Goal: Navigation & Orientation: Find specific page/section

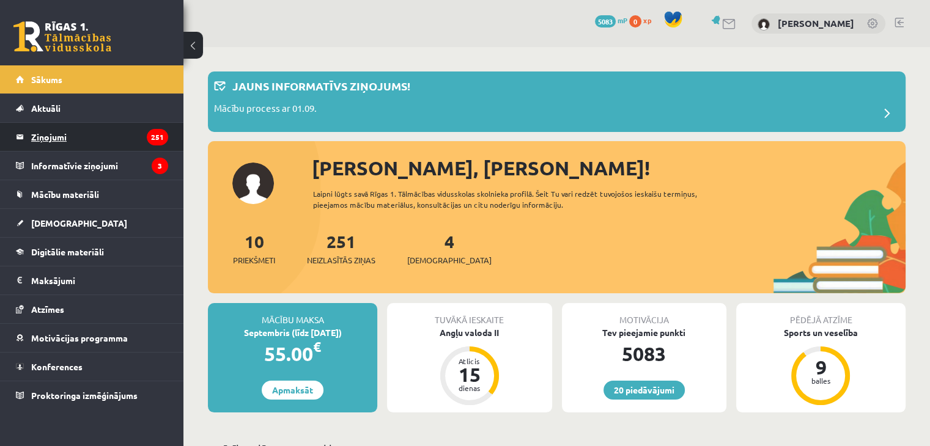
click at [71, 149] on legend "Ziņojumi 251" at bounding box center [99, 137] width 137 height 28
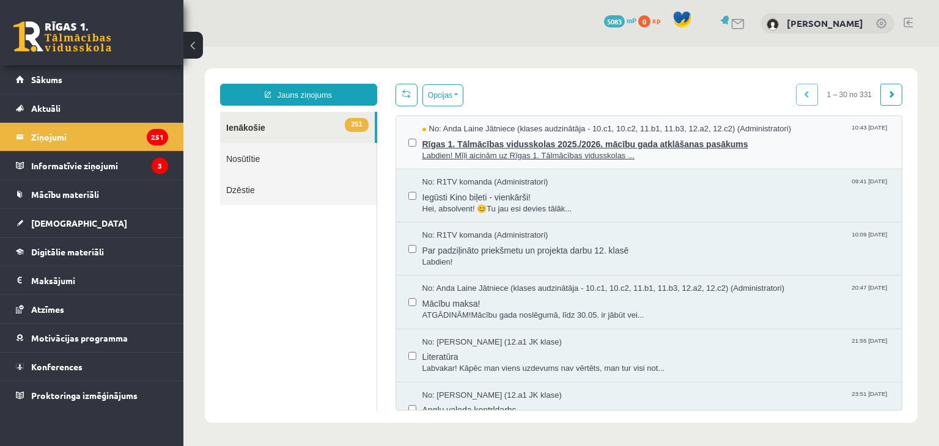
click at [444, 148] on span "Rīgas 1. Tālmācības vidusskolas 2025./2026. mācību gada atklāšanas pasākums" at bounding box center [656, 142] width 468 height 15
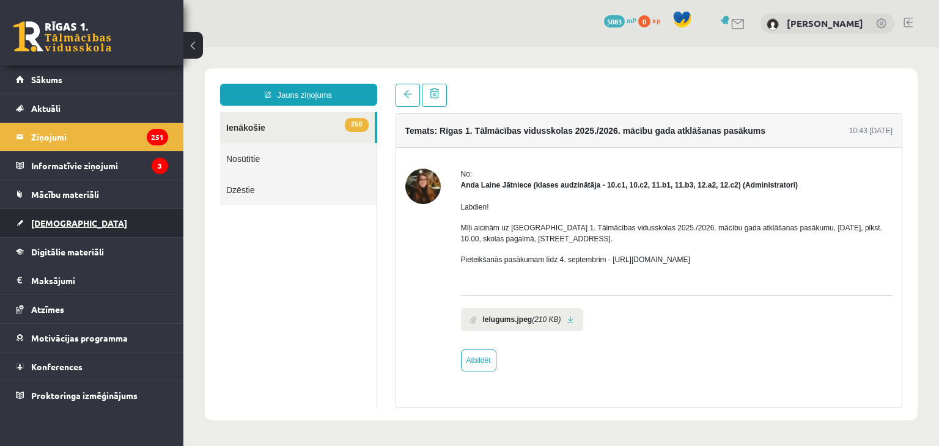
click at [61, 223] on span "[DEMOGRAPHIC_DATA]" at bounding box center [79, 223] width 96 height 11
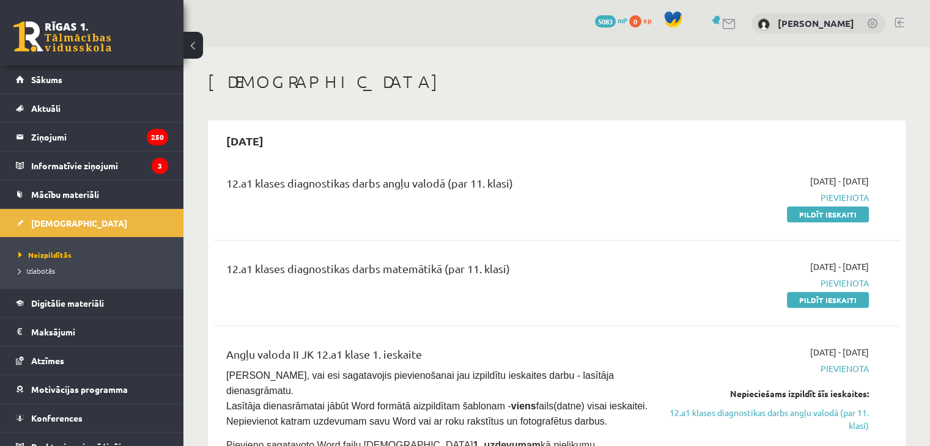
scroll to position [13, 0]
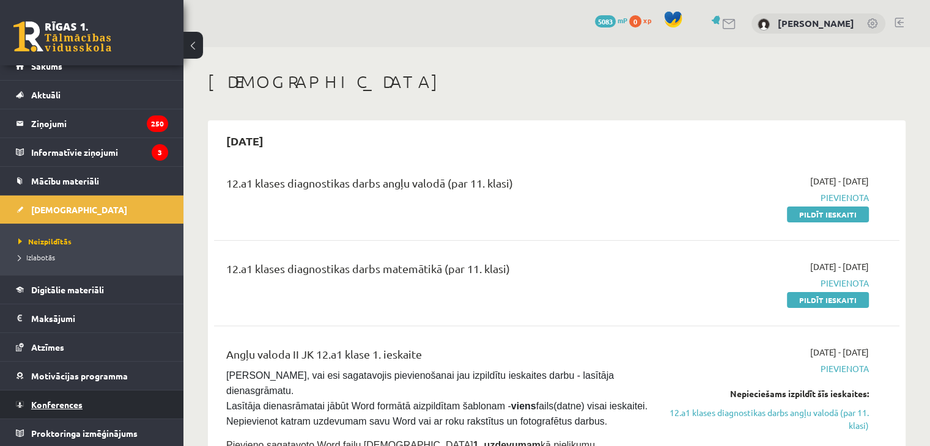
click at [63, 409] on link "Konferences" at bounding box center [92, 405] width 152 height 28
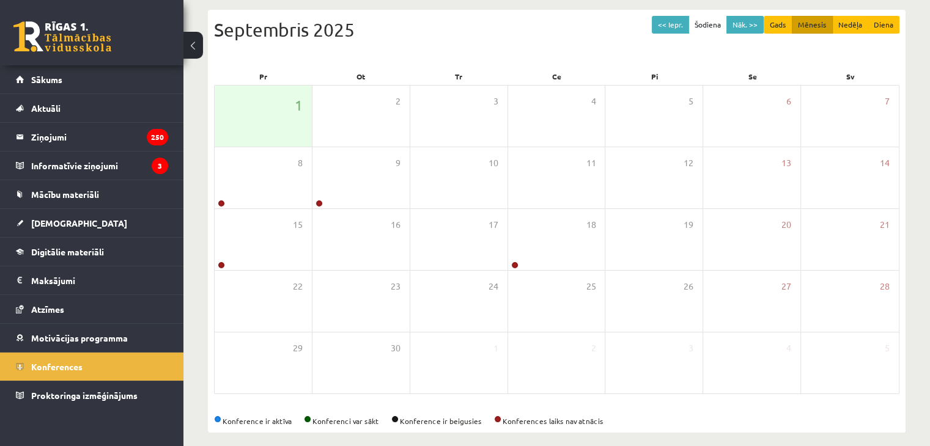
scroll to position [137, 0]
